Goal: Information Seeking & Learning: Learn about a topic

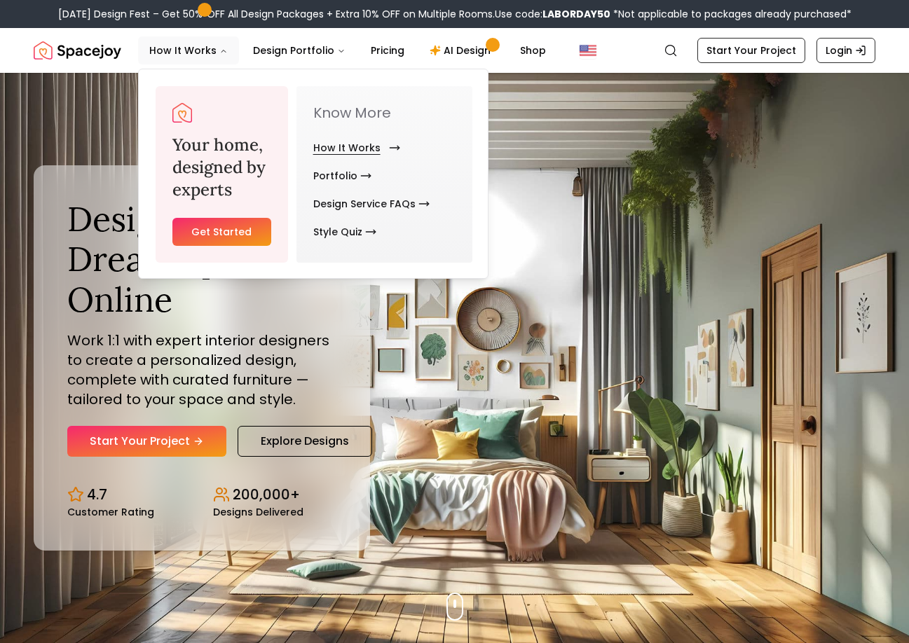
click at [354, 144] on link "How It Works" at bounding box center [353, 148] width 81 height 28
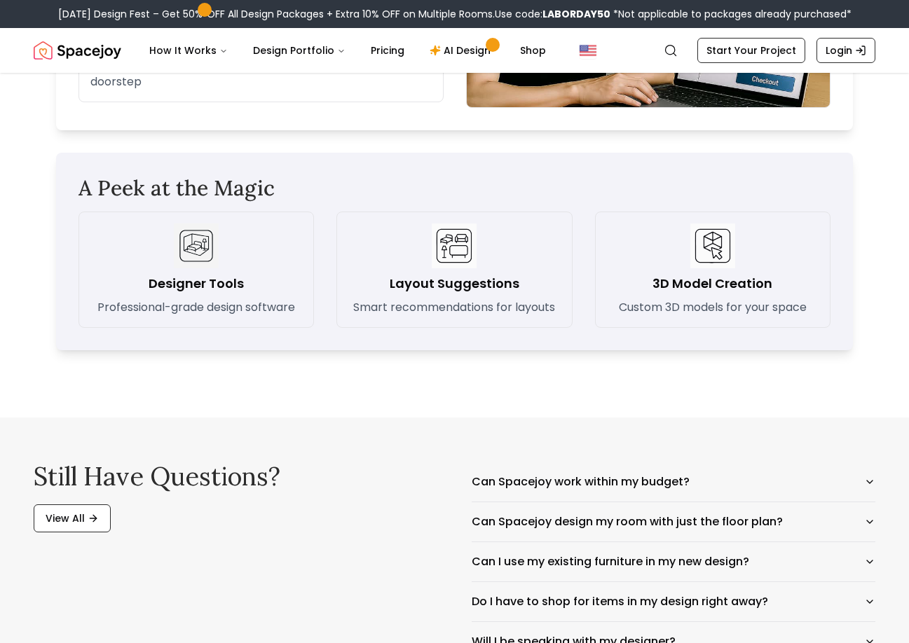
scroll to position [2172, 0]
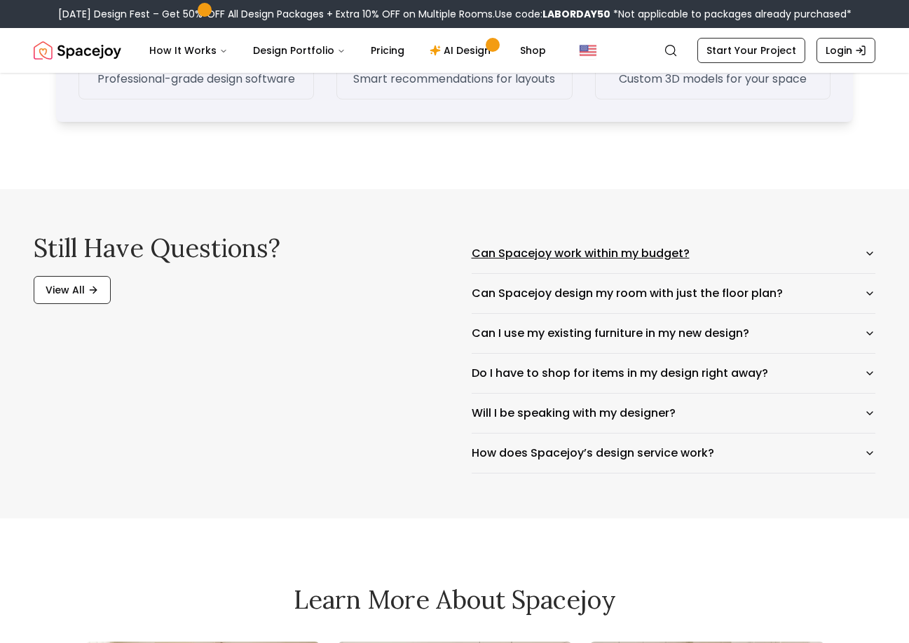
click at [818, 252] on button "Can Spacejoy work within my budget?" at bounding box center [673, 253] width 404 height 39
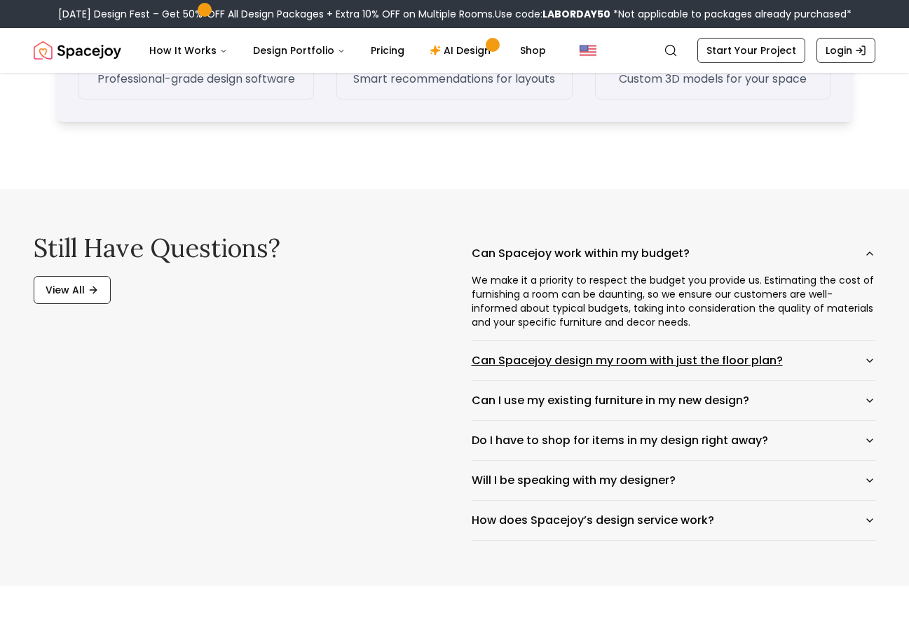
click at [838, 365] on button "Can Spacejoy design my room with just the floor plan?" at bounding box center [673, 360] width 404 height 39
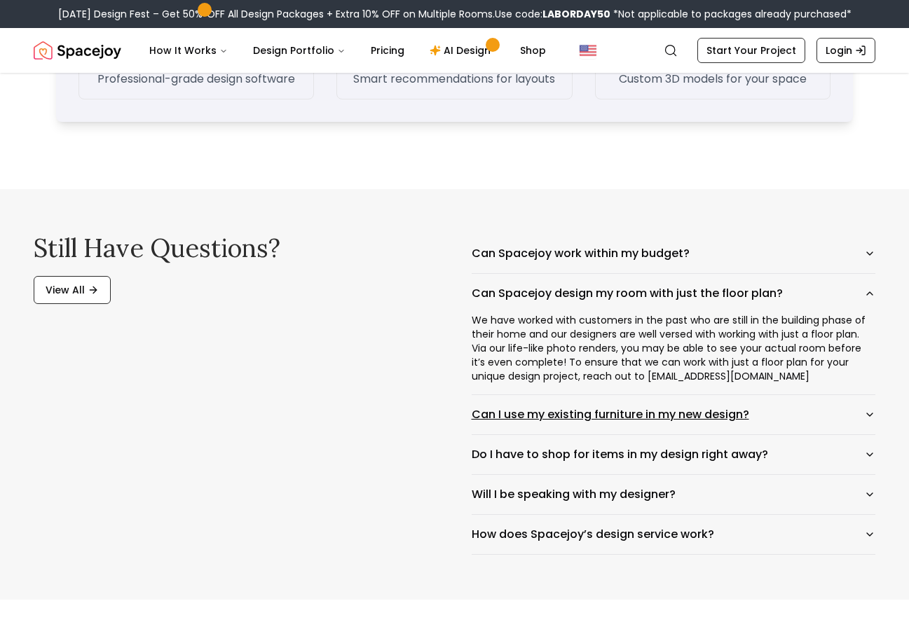
click at [811, 408] on button "Can I use my existing furniture in my new design?" at bounding box center [673, 414] width 404 height 39
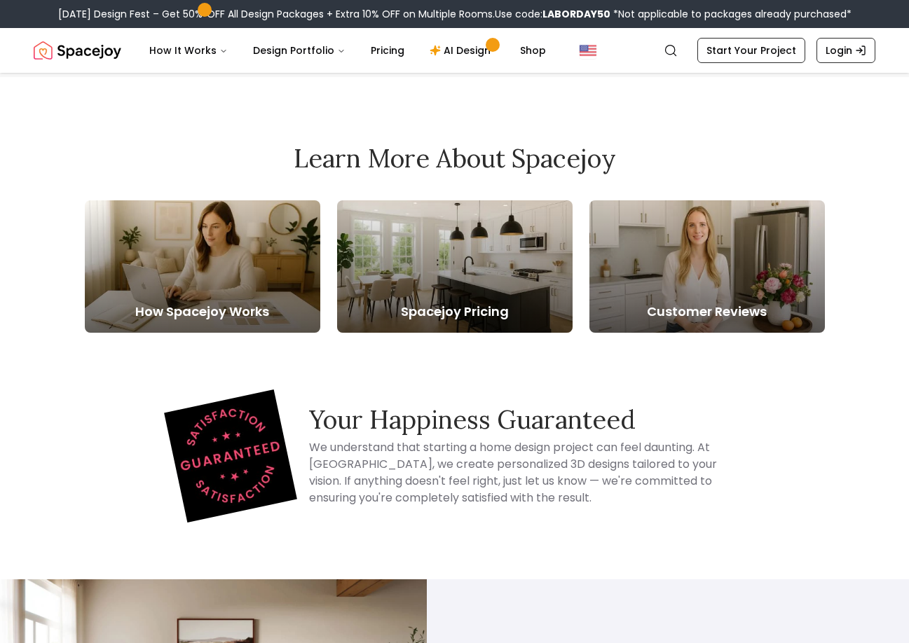
scroll to position [2522, 0]
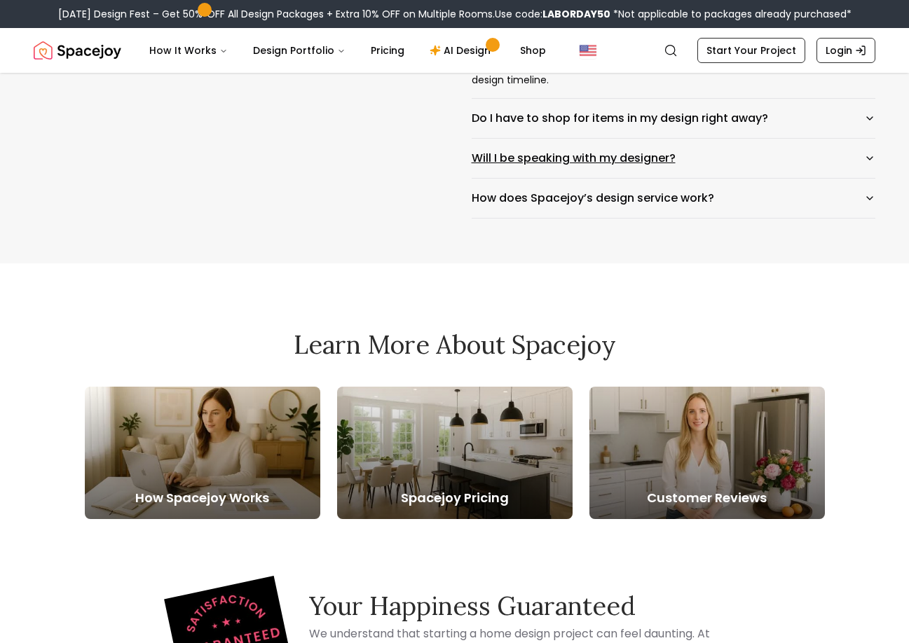
click at [722, 140] on button "Will I be speaking with my designer?" at bounding box center [673, 158] width 404 height 39
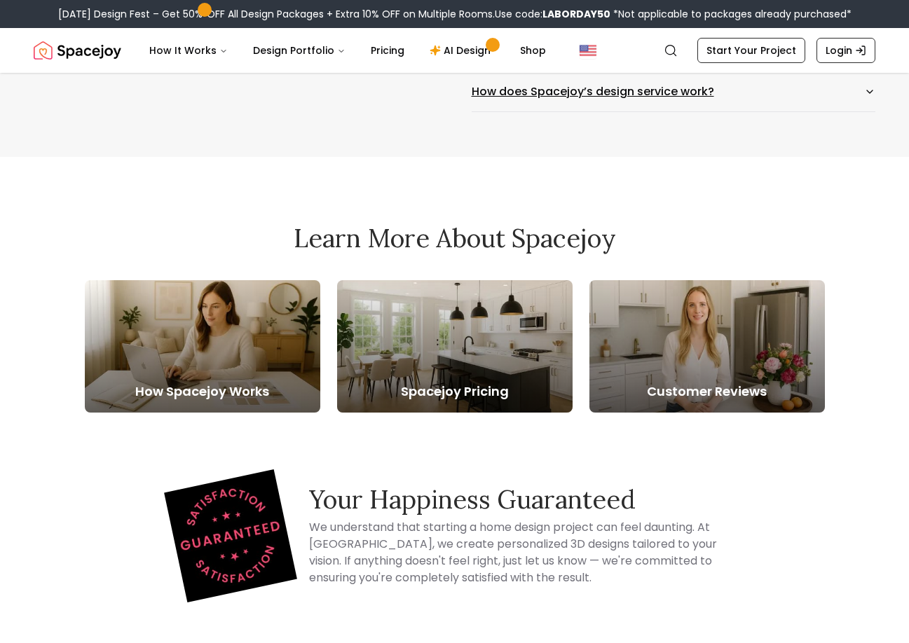
scroll to position [2592, 0]
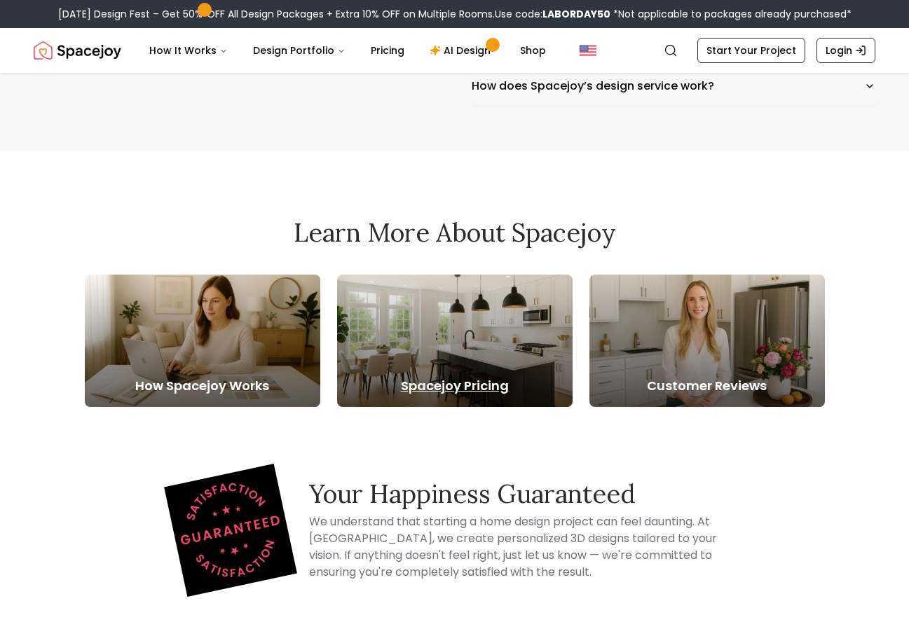
click at [425, 342] on div at bounding box center [454, 341] width 235 height 132
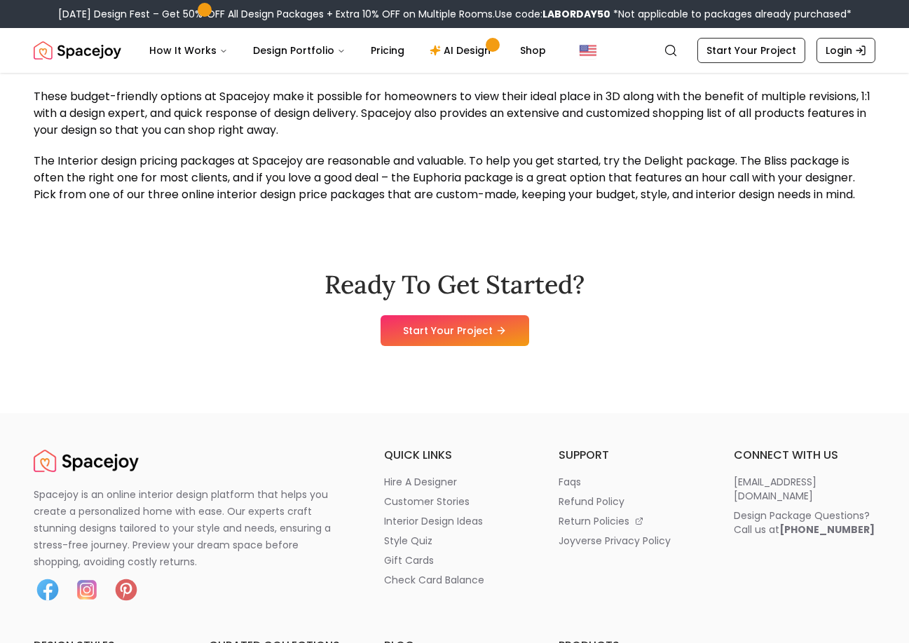
scroll to position [1471, 0]
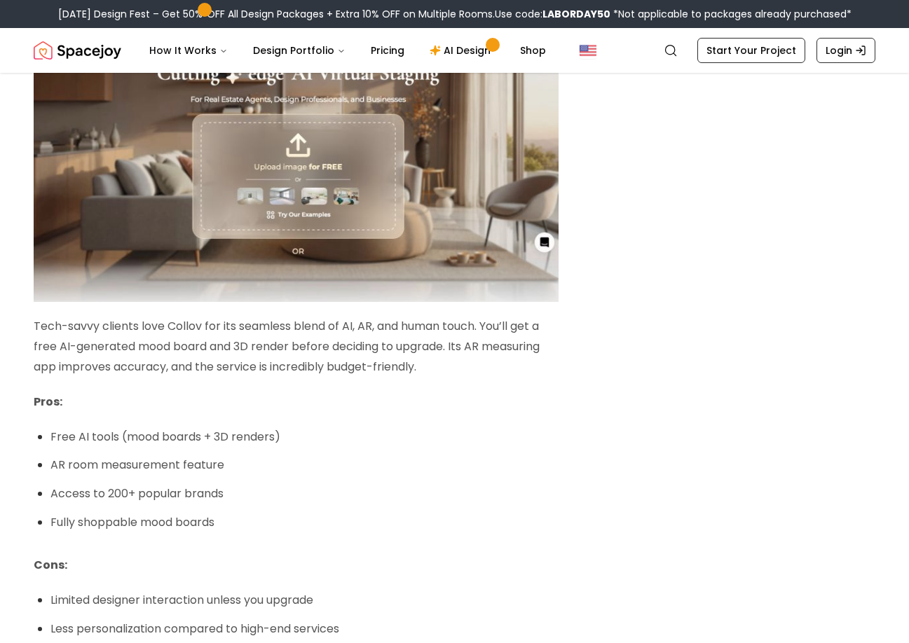
scroll to position [3223, 0]
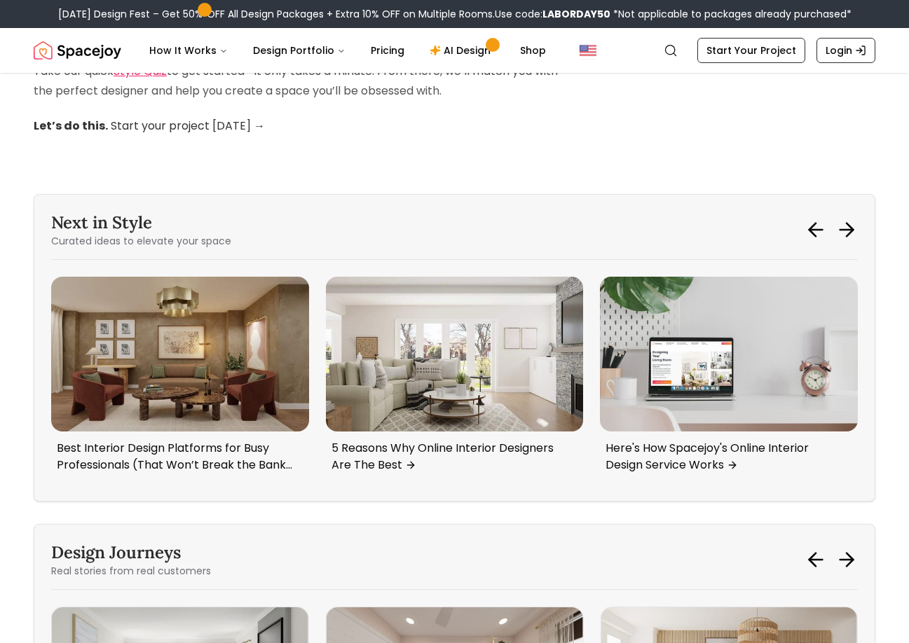
scroll to position [4624, 0]
